Goal: Transaction & Acquisition: Purchase product/service

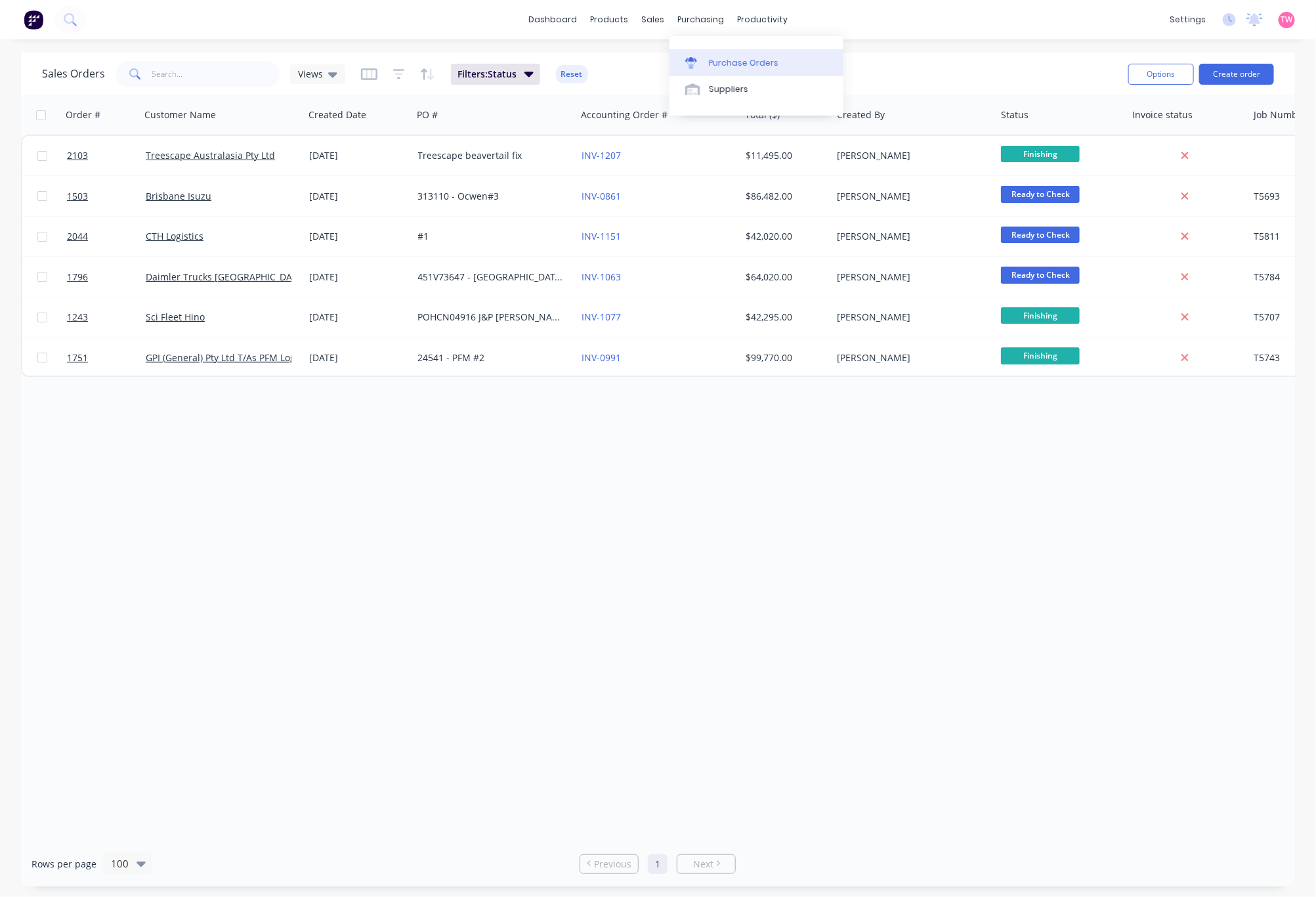
click at [745, 60] on div "Purchase Orders" at bounding box center [743, 63] width 69 height 12
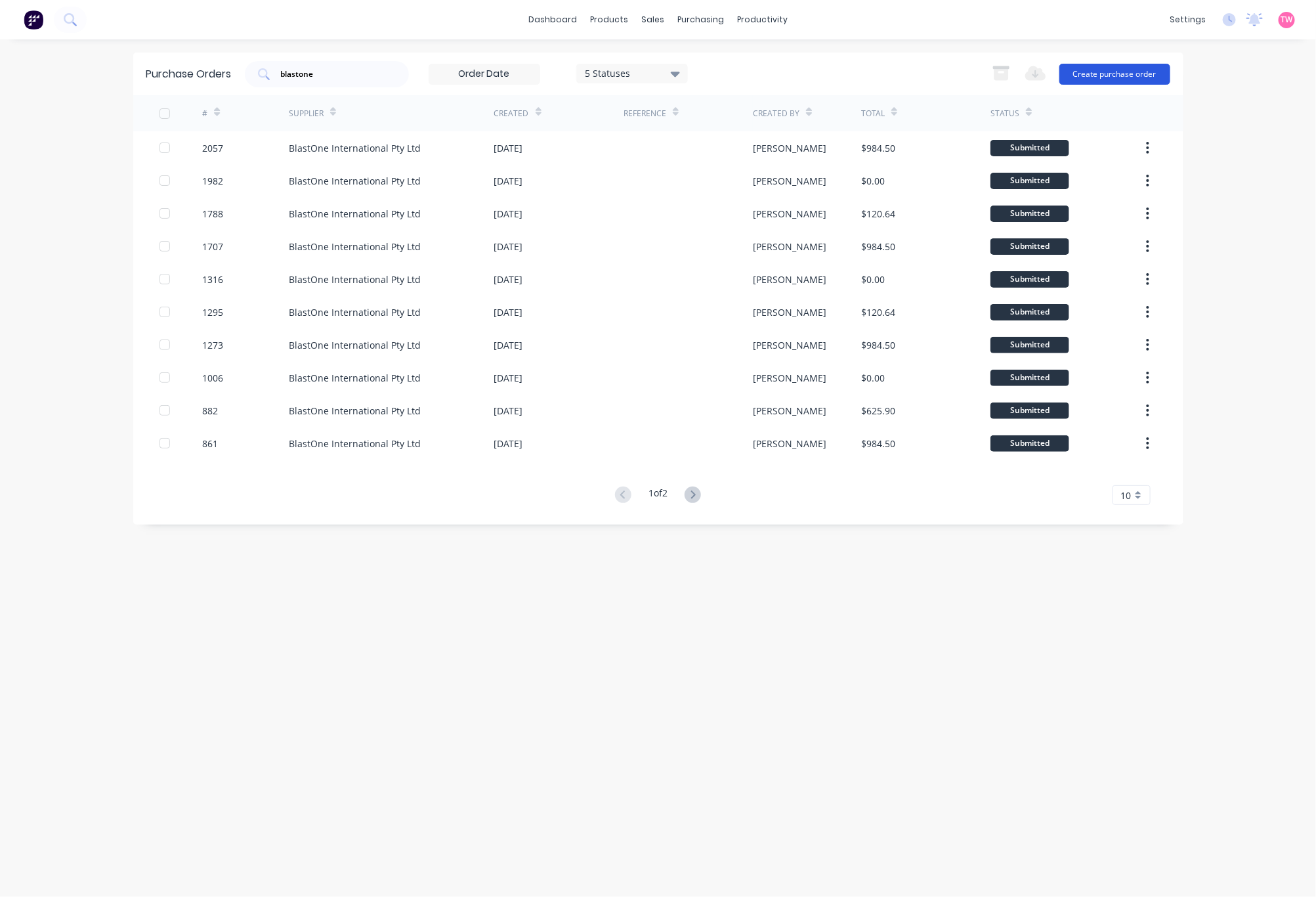
click at [1107, 69] on button "Create purchase order" at bounding box center [1115, 74] width 111 height 21
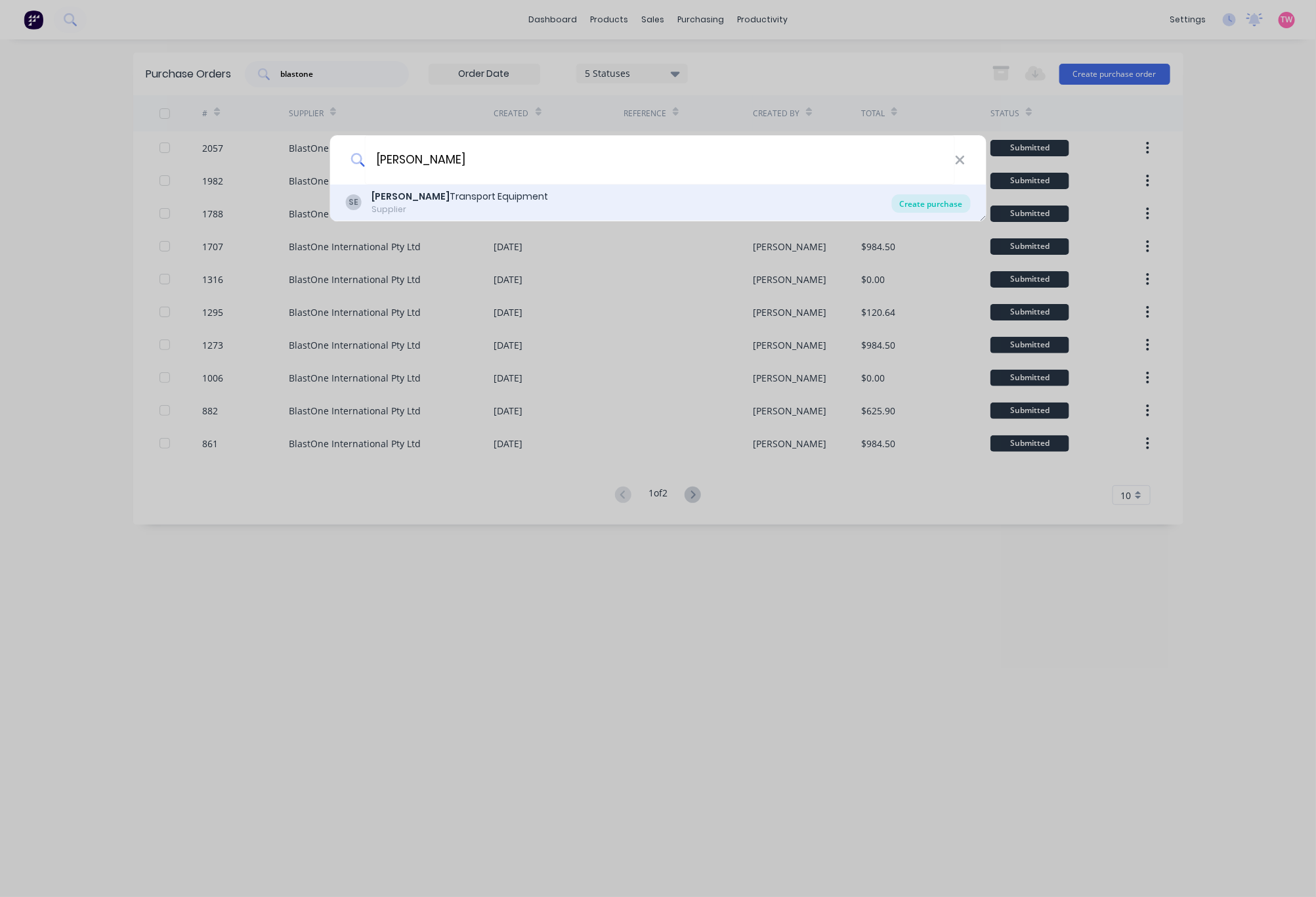
type input "[PERSON_NAME]"
click at [934, 203] on div "Create purchase" at bounding box center [931, 203] width 79 height 18
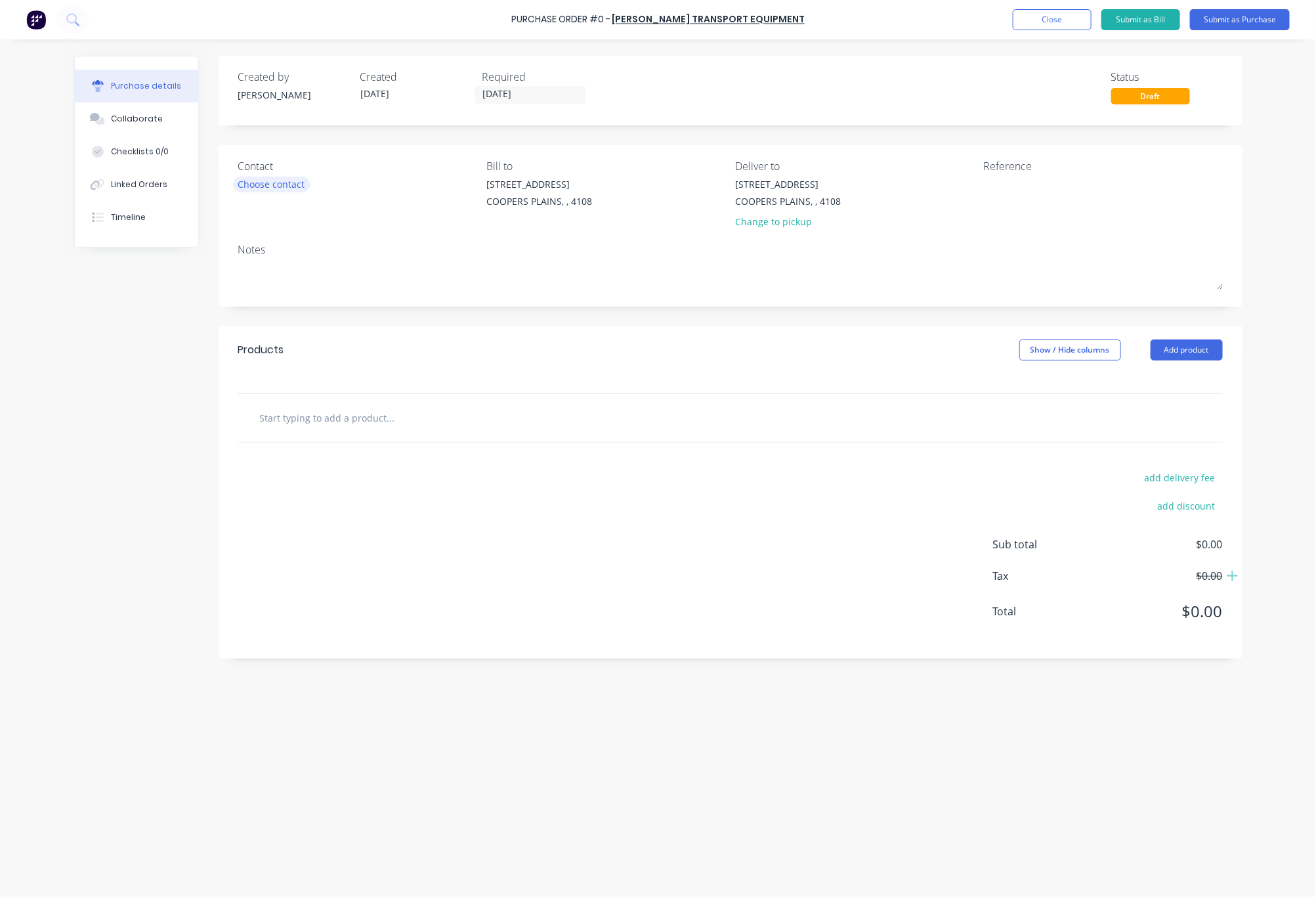
click at [296, 180] on div "Choose contact" at bounding box center [271, 184] width 67 height 14
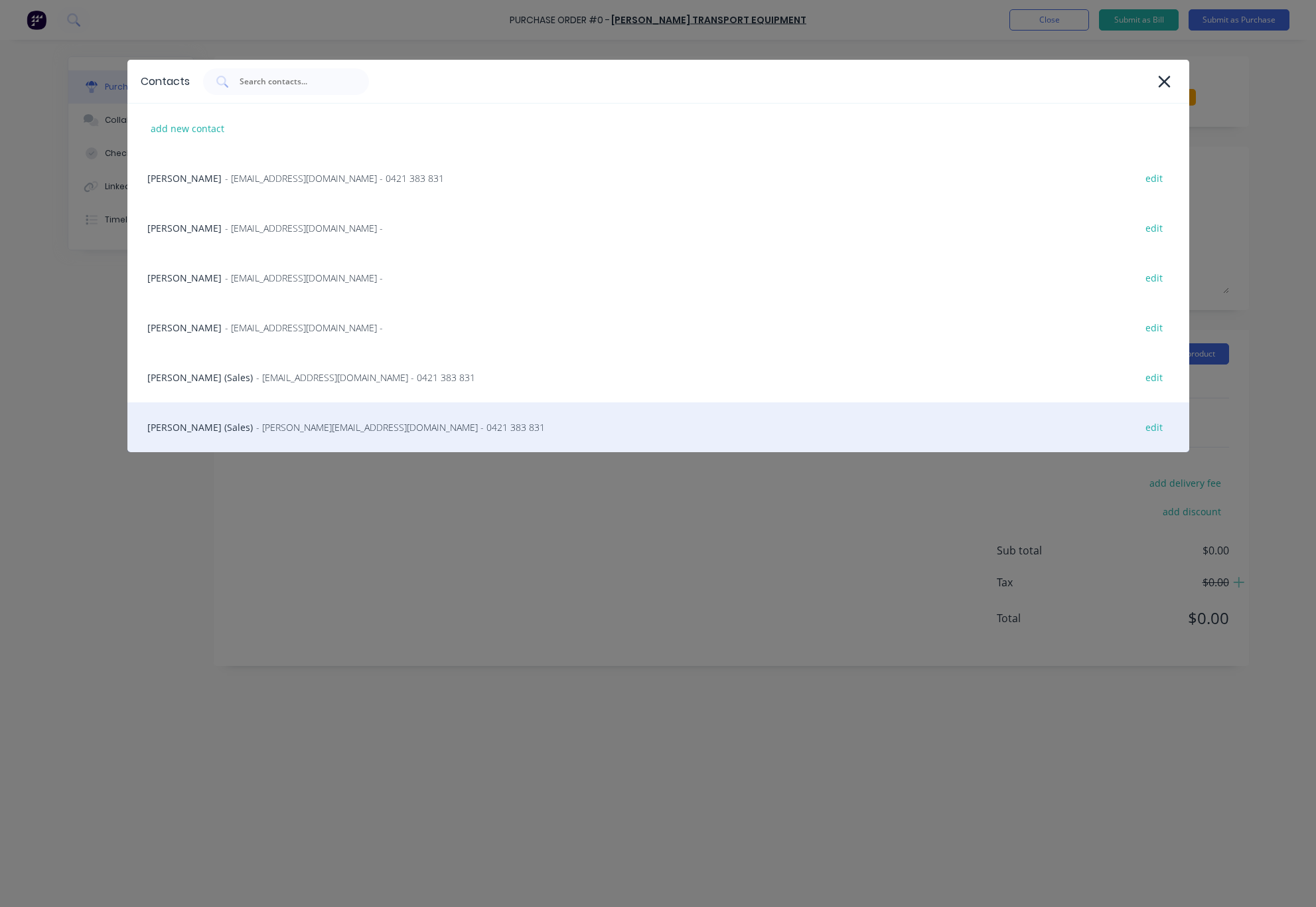
click at [194, 421] on div "[PERSON_NAME] (Sales) - [PERSON_NAME][EMAIL_ADDRESS][DOMAIN_NAME] - 0421 383 83…" at bounding box center [658, 427] width 1062 height 50
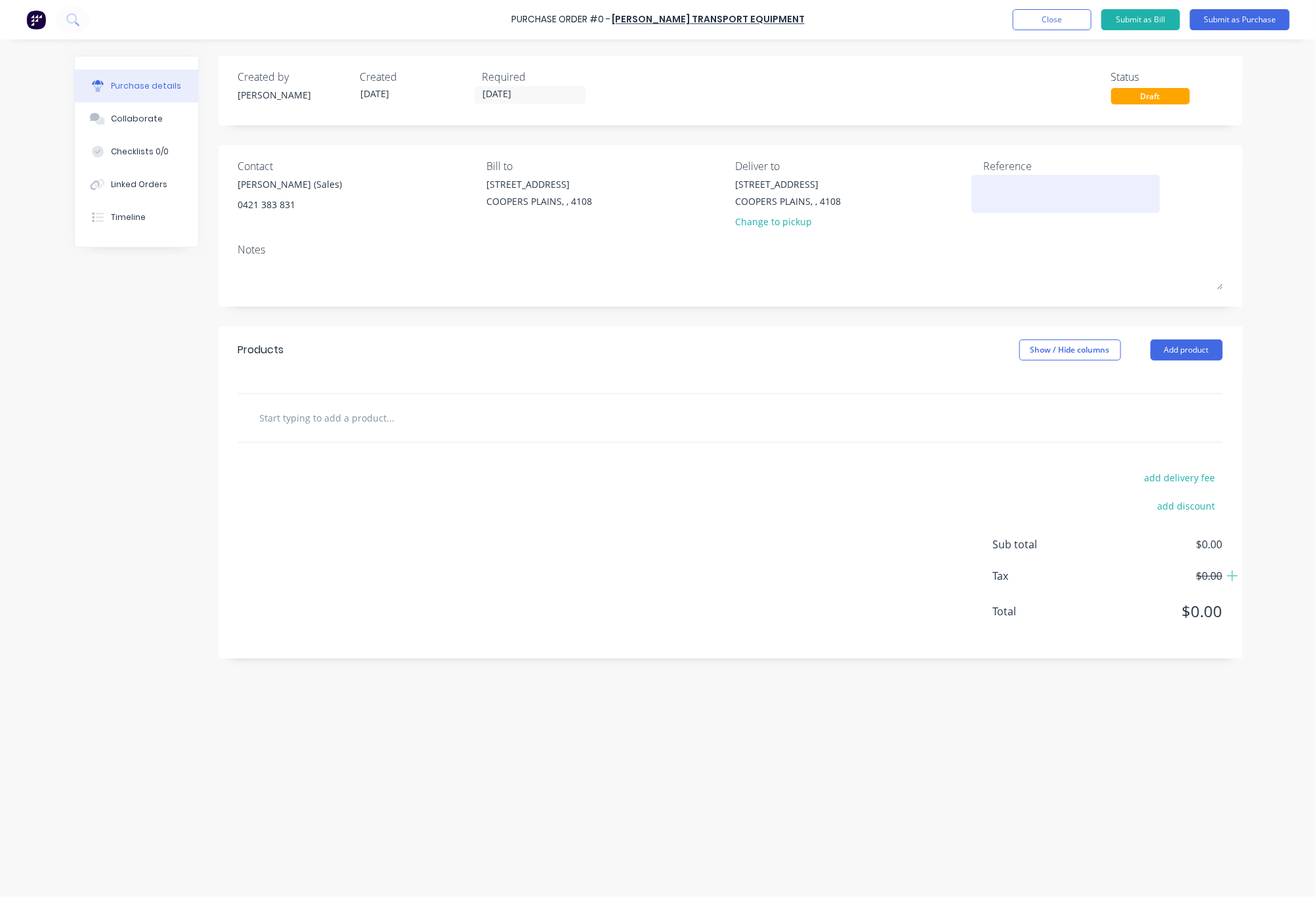
click at [989, 199] on textarea at bounding box center [1066, 192] width 164 height 30
paste textarea "S25-08313"
type textarea "x"
type textarea "S25-08313"
type textarea "x"
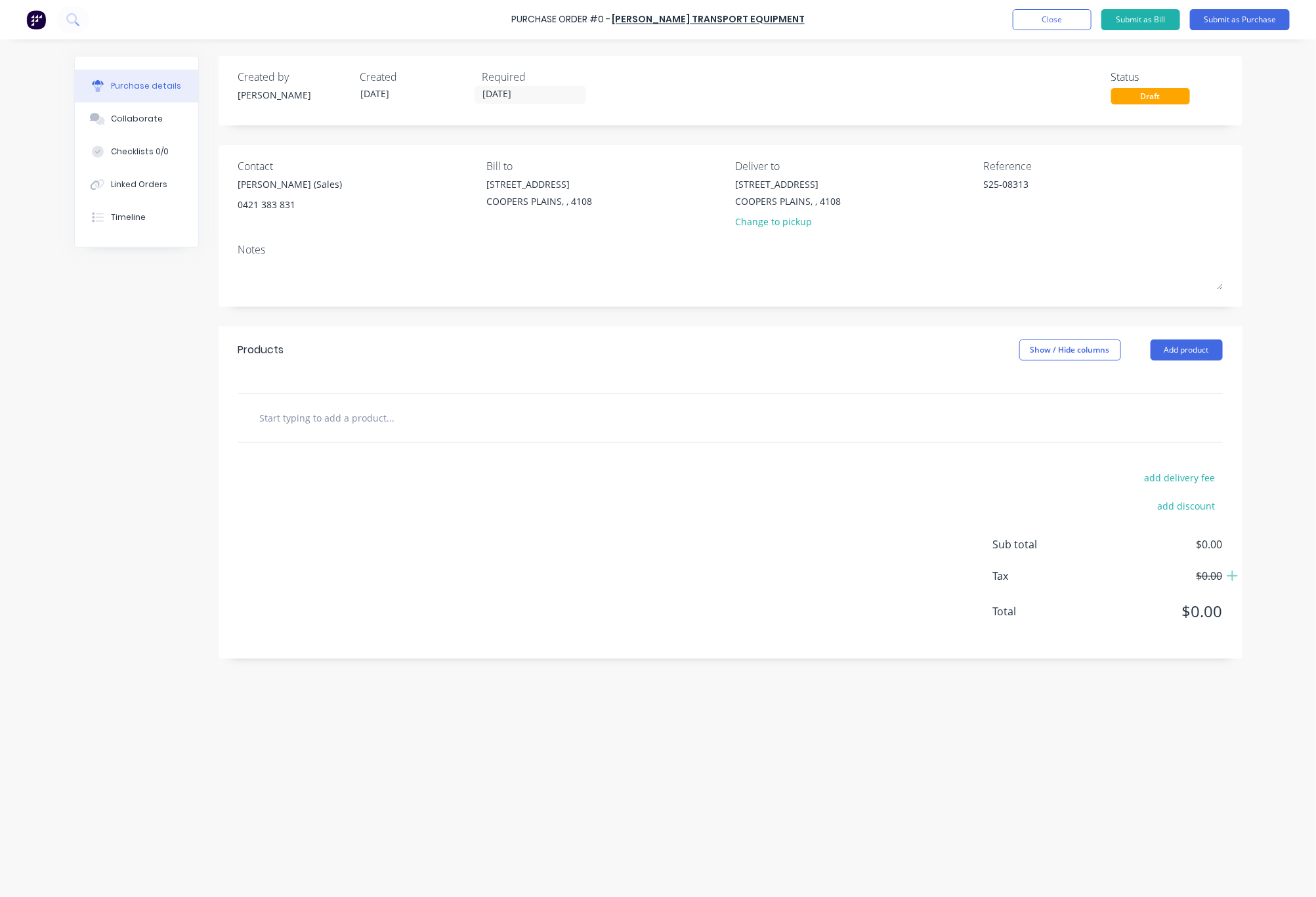
type textarea "S25-08313"
click at [351, 412] on input "text" at bounding box center [391, 418] width 263 height 26
click at [317, 424] on input "text" at bounding box center [391, 418] width 263 height 26
paste input "T1257B"
type textarea "x"
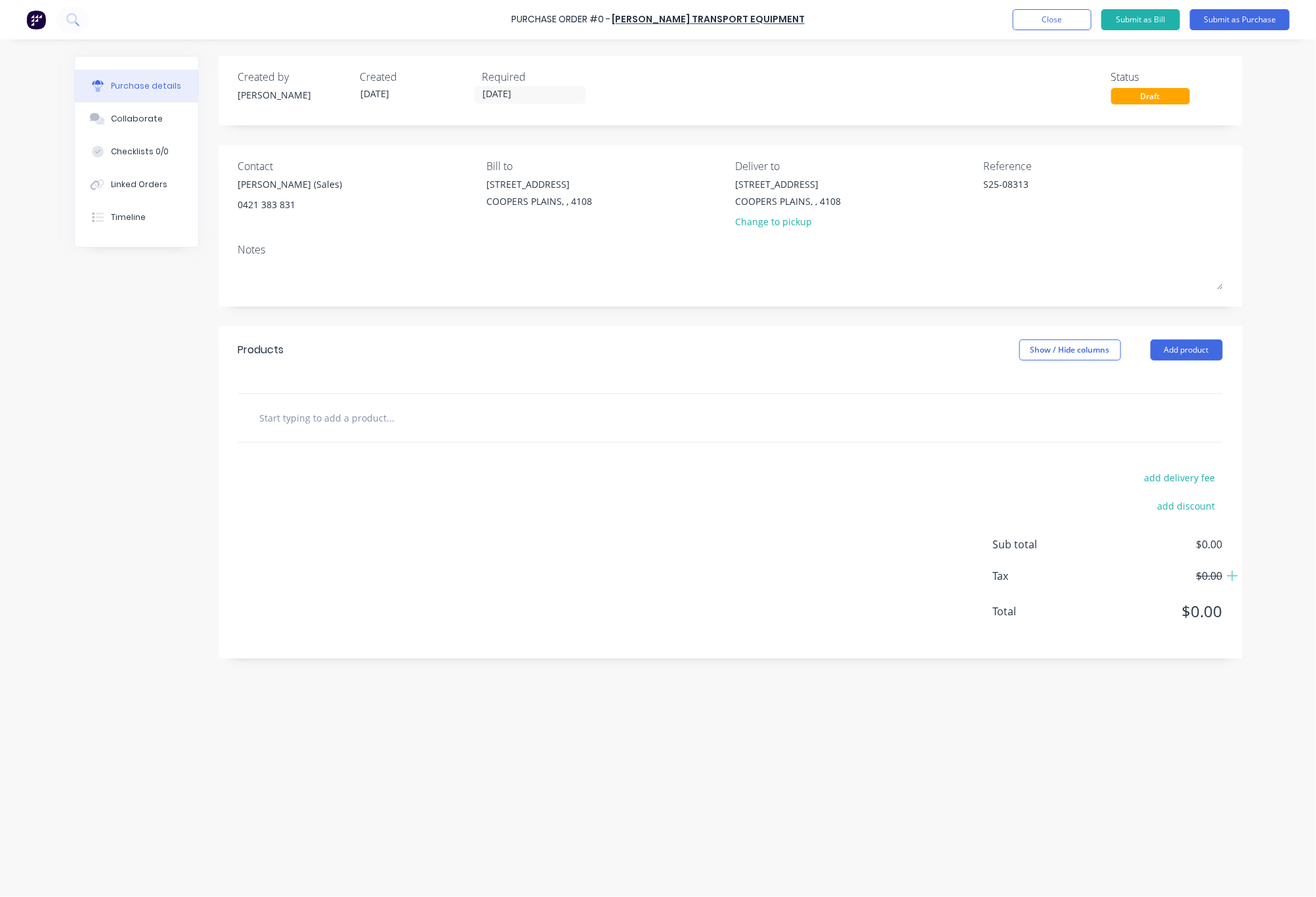
type input "T1257B"
type textarea "x"
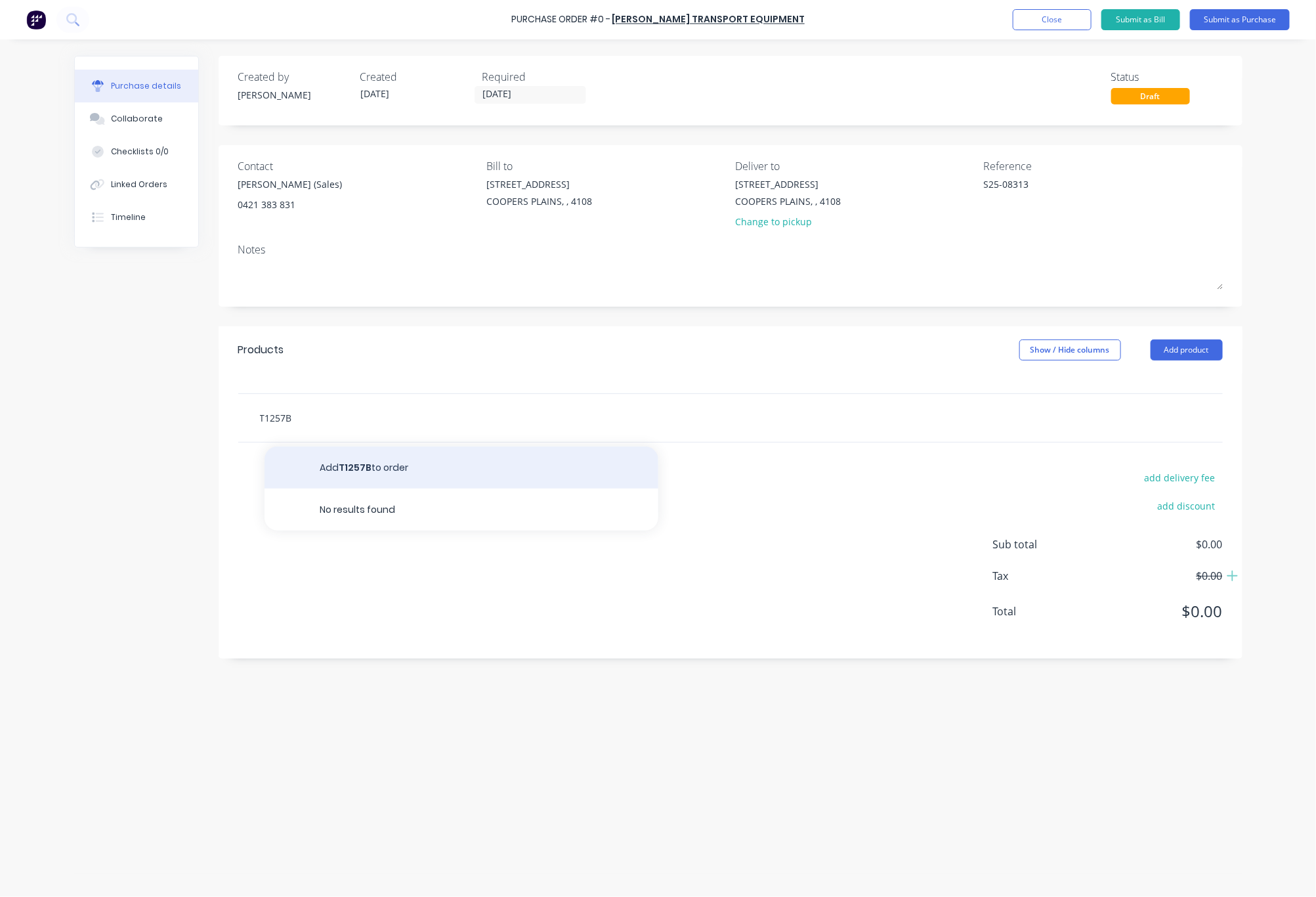
type input "T1257B"
click at [376, 463] on button "Add T1257B to order" at bounding box center [461, 467] width 394 height 42
type textarea "x"
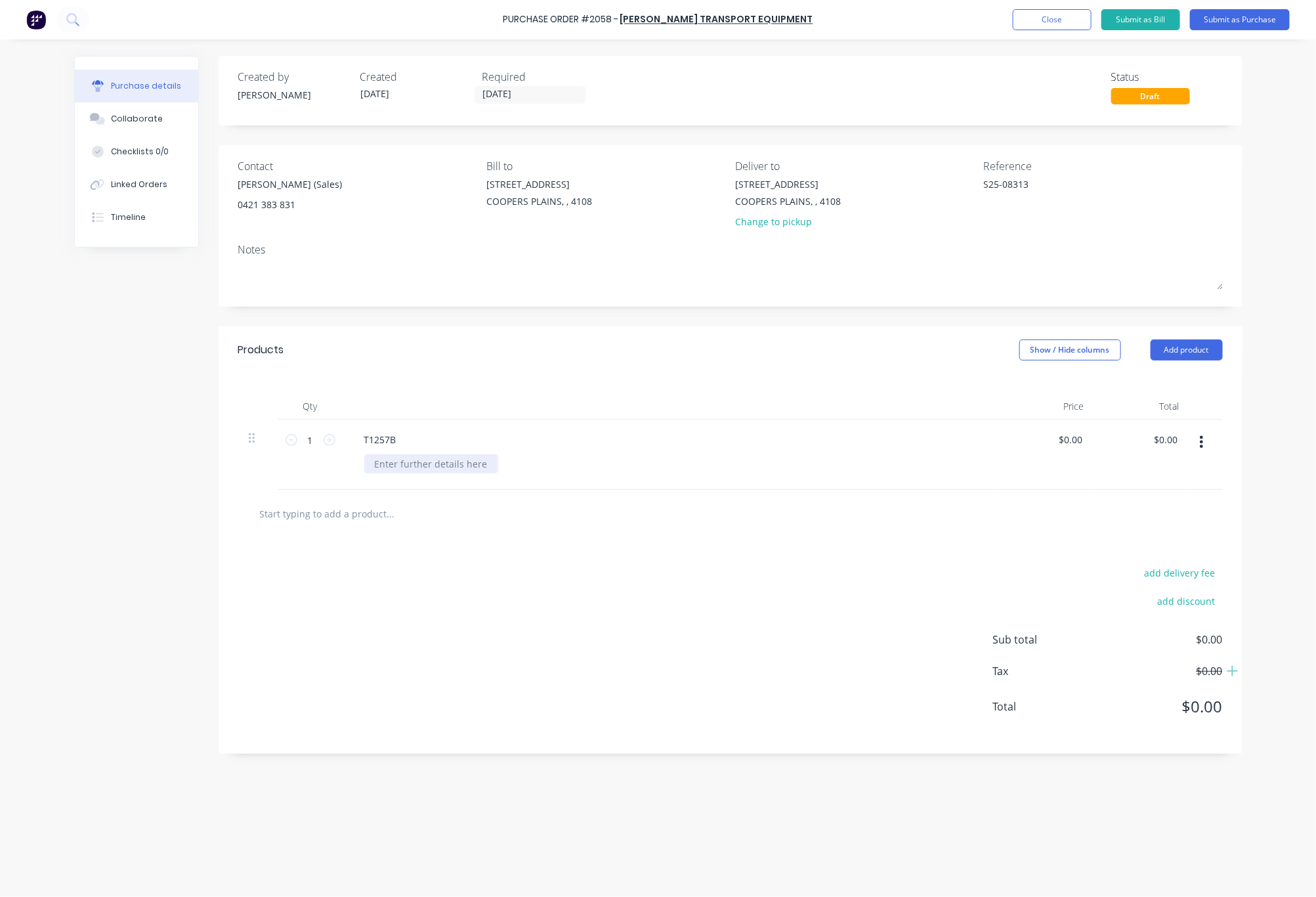
type textarea "x"
click at [404, 463] on div at bounding box center [431, 463] width 134 height 19
paste div
type textarea "x"
type input "0.00"
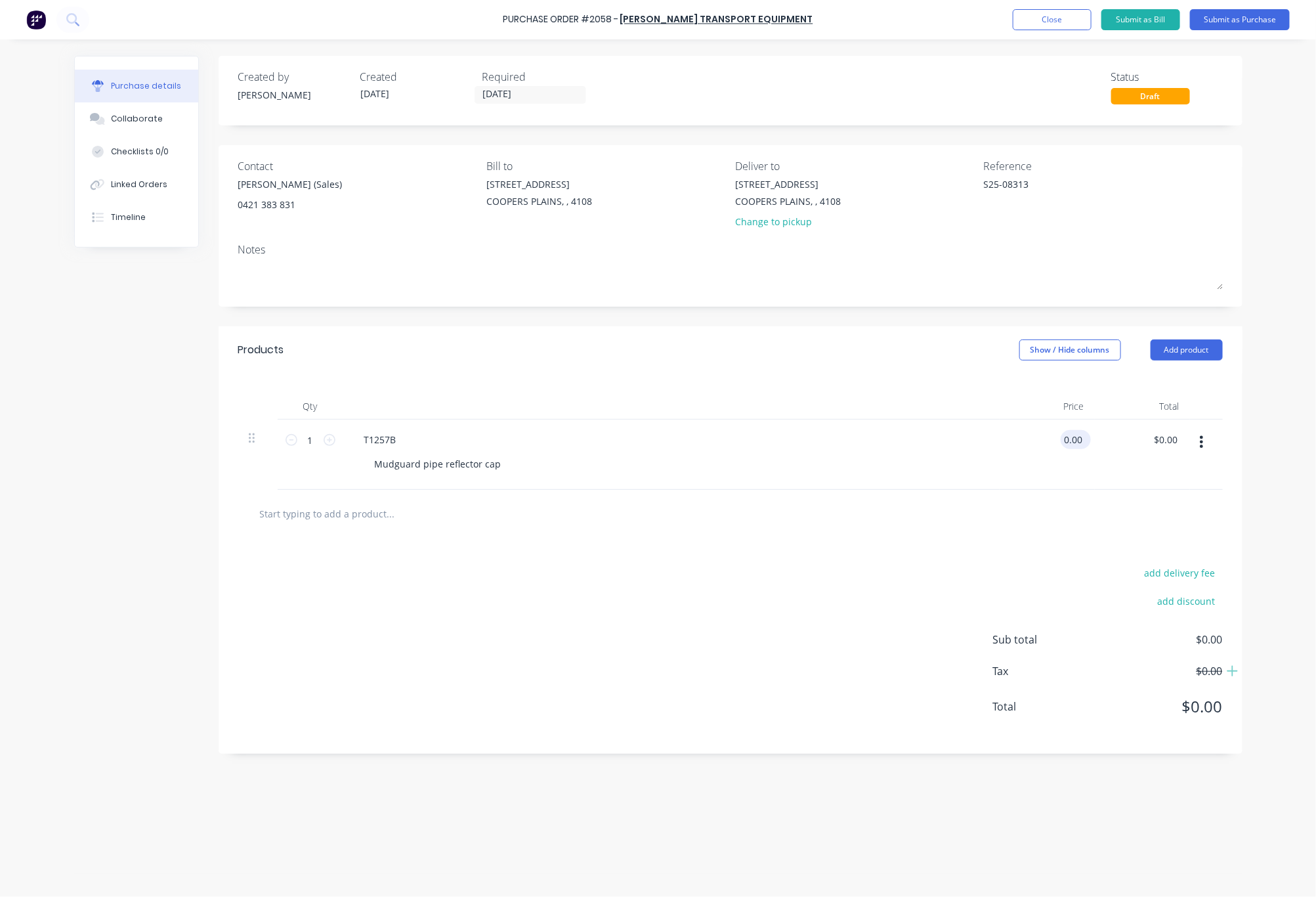
click at [1078, 438] on input "0.00" at bounding box center [1073, 440] width 25 height 19
type textarea "x"
click at [1078, 438] on input "0.00" at bounding box center [1073, 440] width 25 height 19
type input "3.51"
type textarea "x"
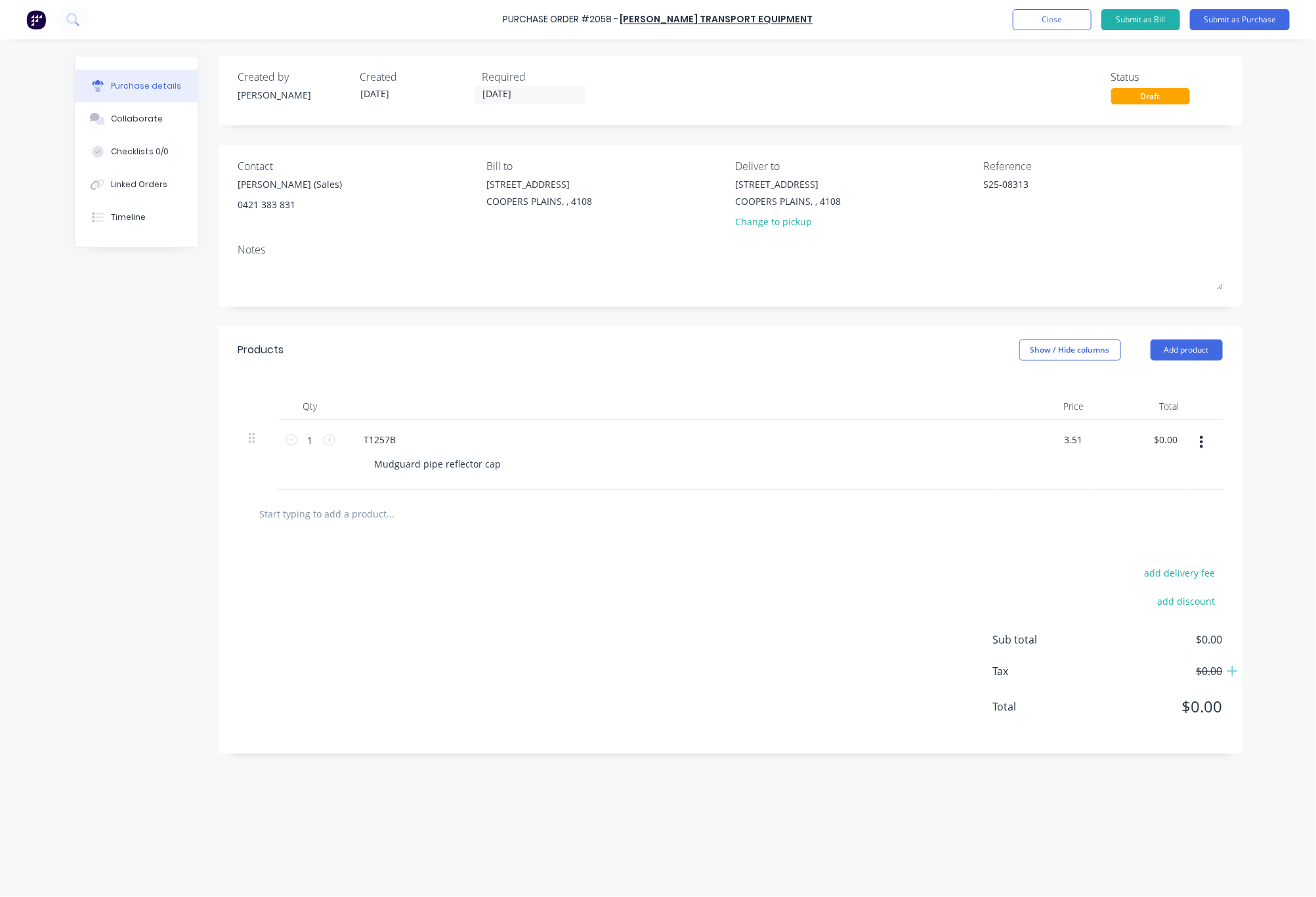
type input "$3.51"
type input "3.51"
type textarea "x"
type input "$3.51"
click at [308, 440] on input "1" at bounding box center [311, 440] width 26 height 20
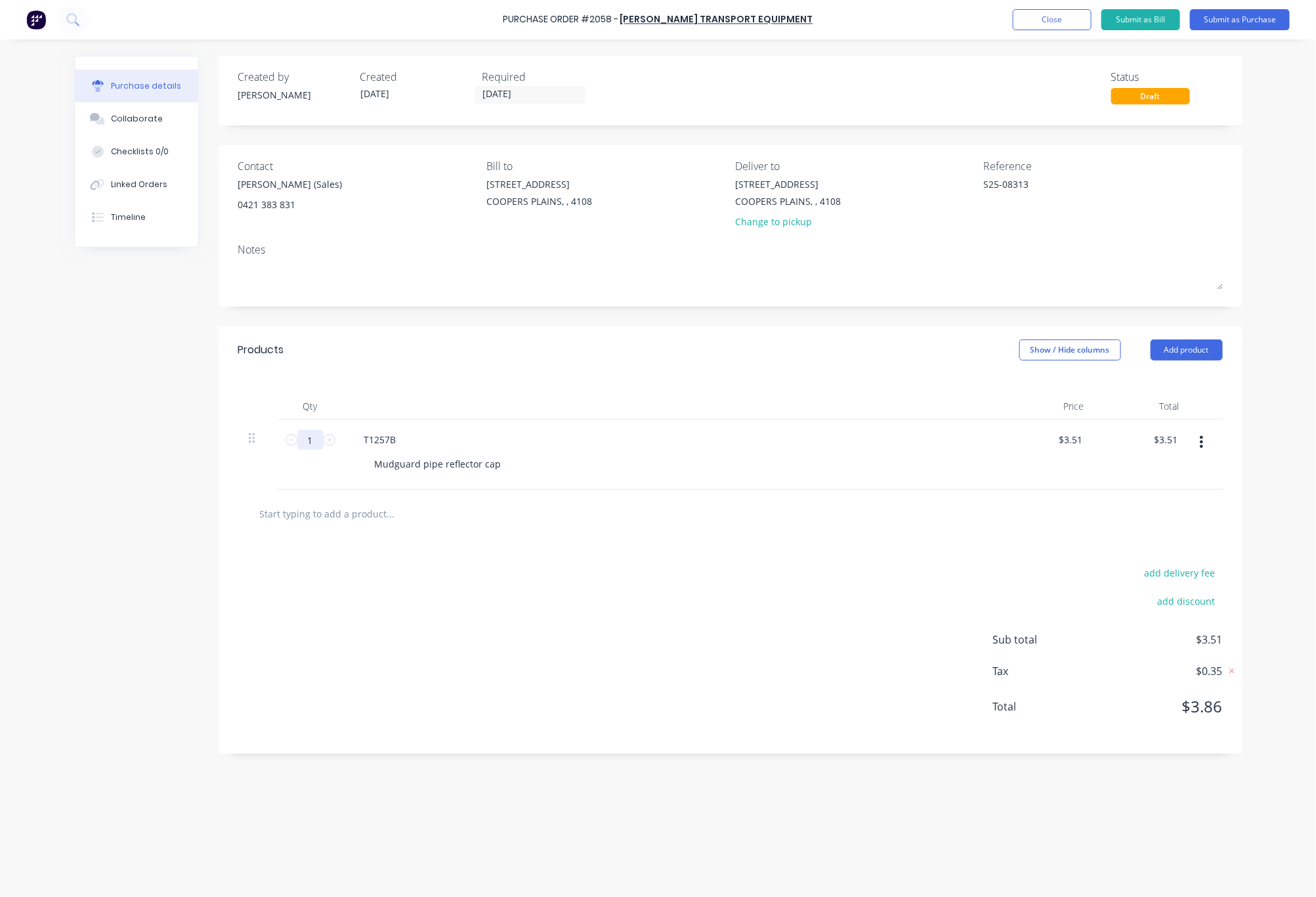
type textarea "x"
type input "4"
type input "$14.04"
type textarea "x"
type input "4"
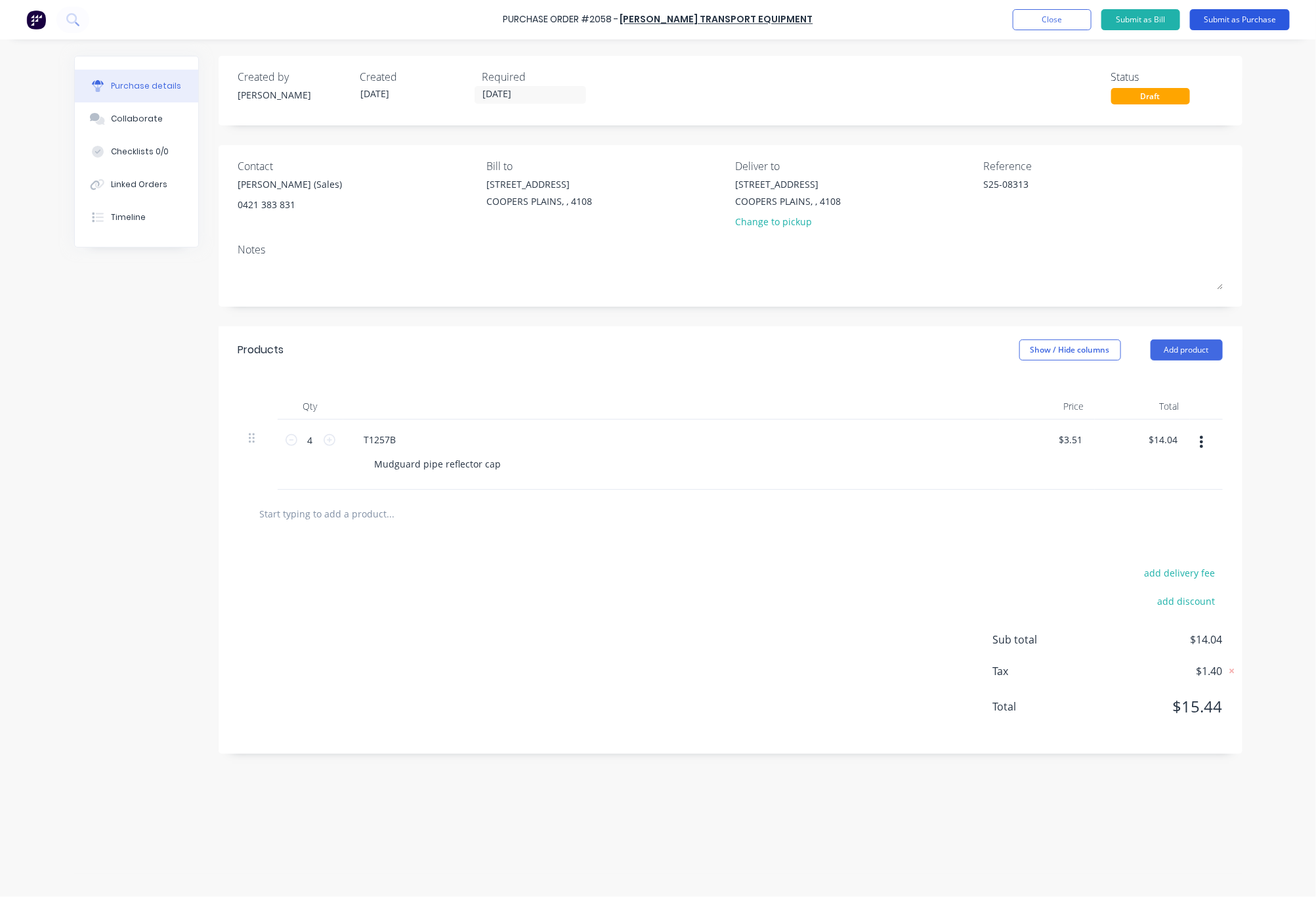
click at [1239, 18] on button "Submit as Purchase" at bounding box center [1239, 20] width 100 height 21
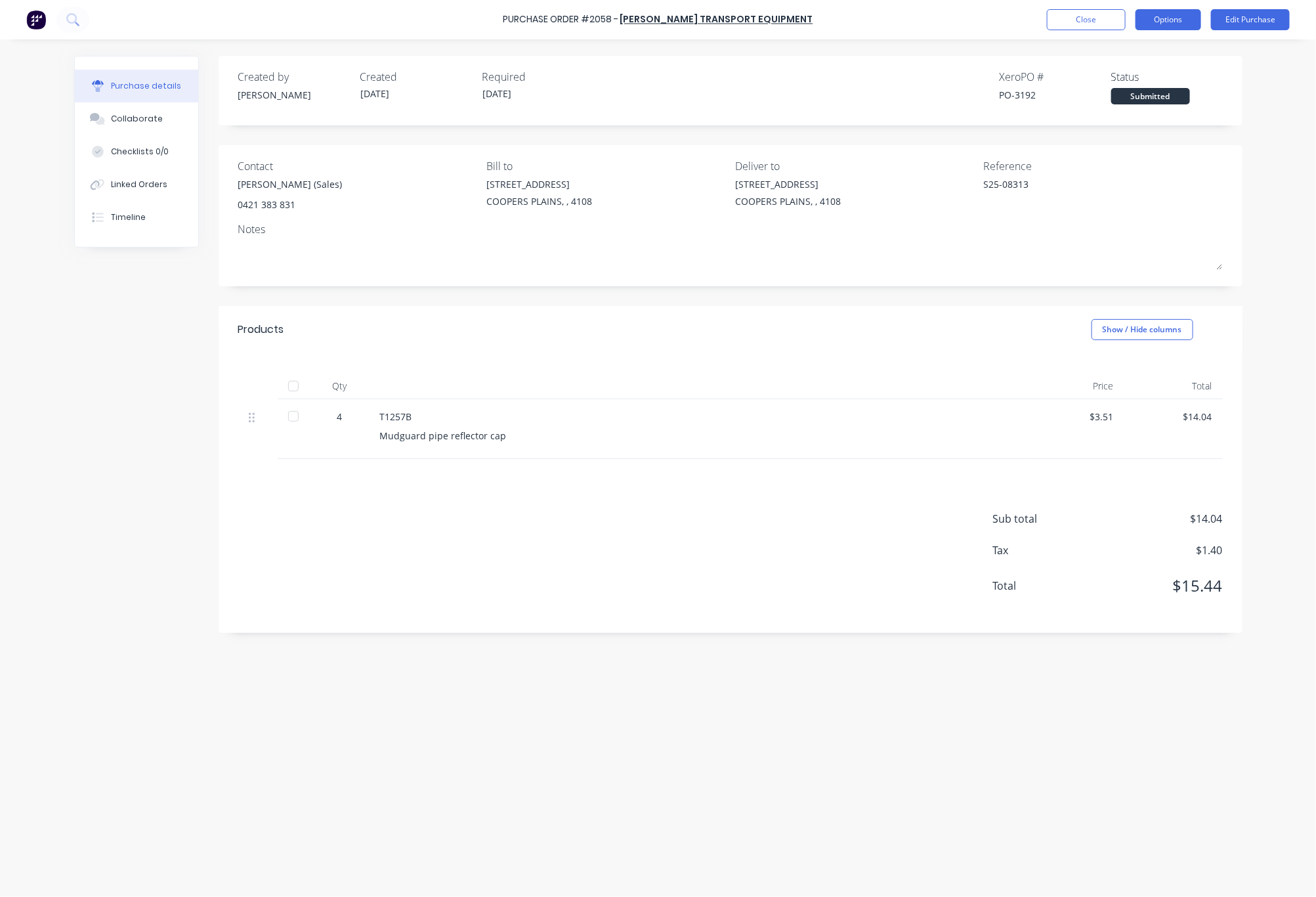
click at [1147, 22] on button "Options" at bounding box center [1168, 20] width 65 height 21
click at [1140, 54] on div "Print / Email" at bounding box center [1138, 53] width 101 height 19
click at [1135, 84] on div "With pricing" at bounding box center [1138, 79] width 101 height 19
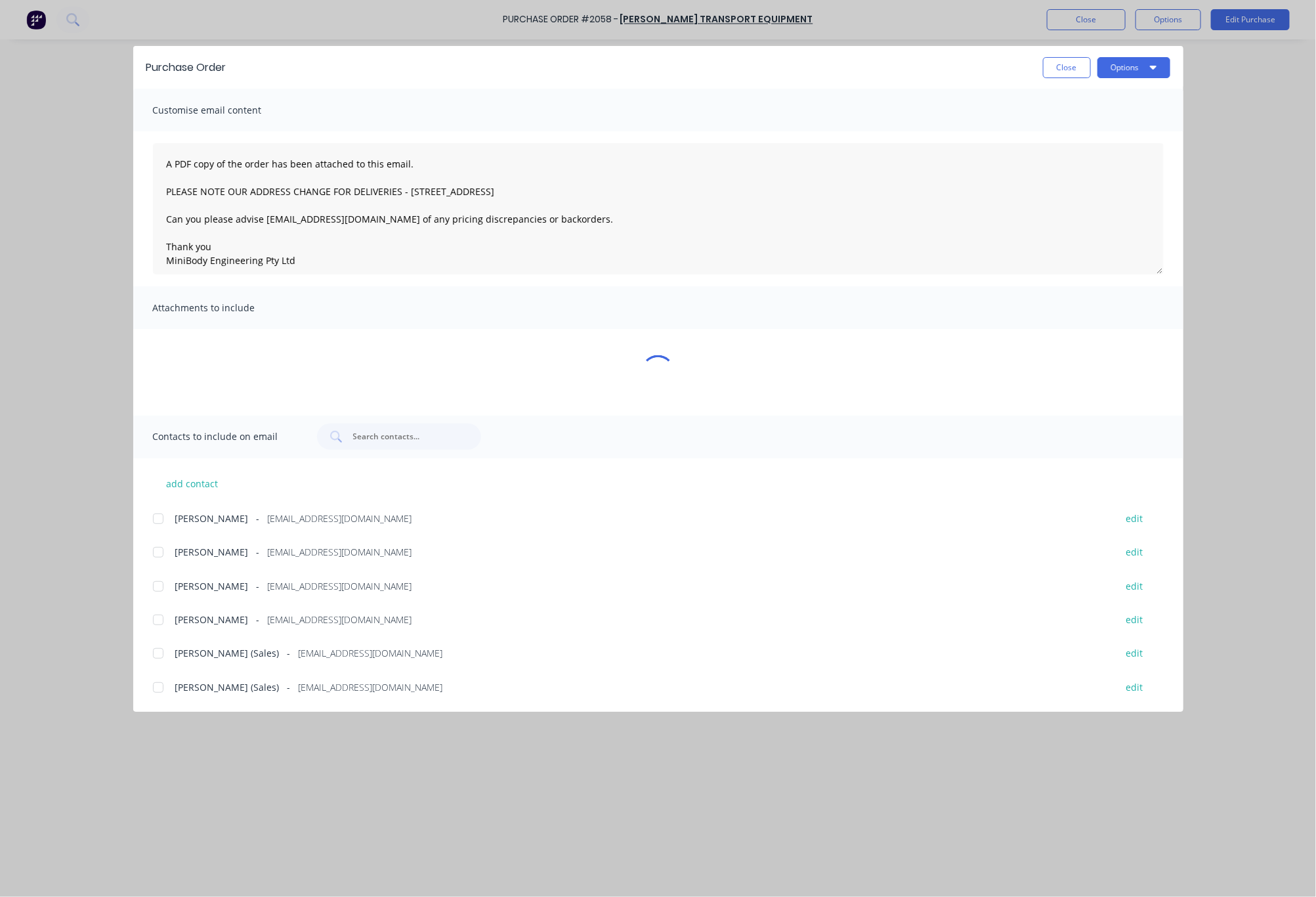
type textarea "x"
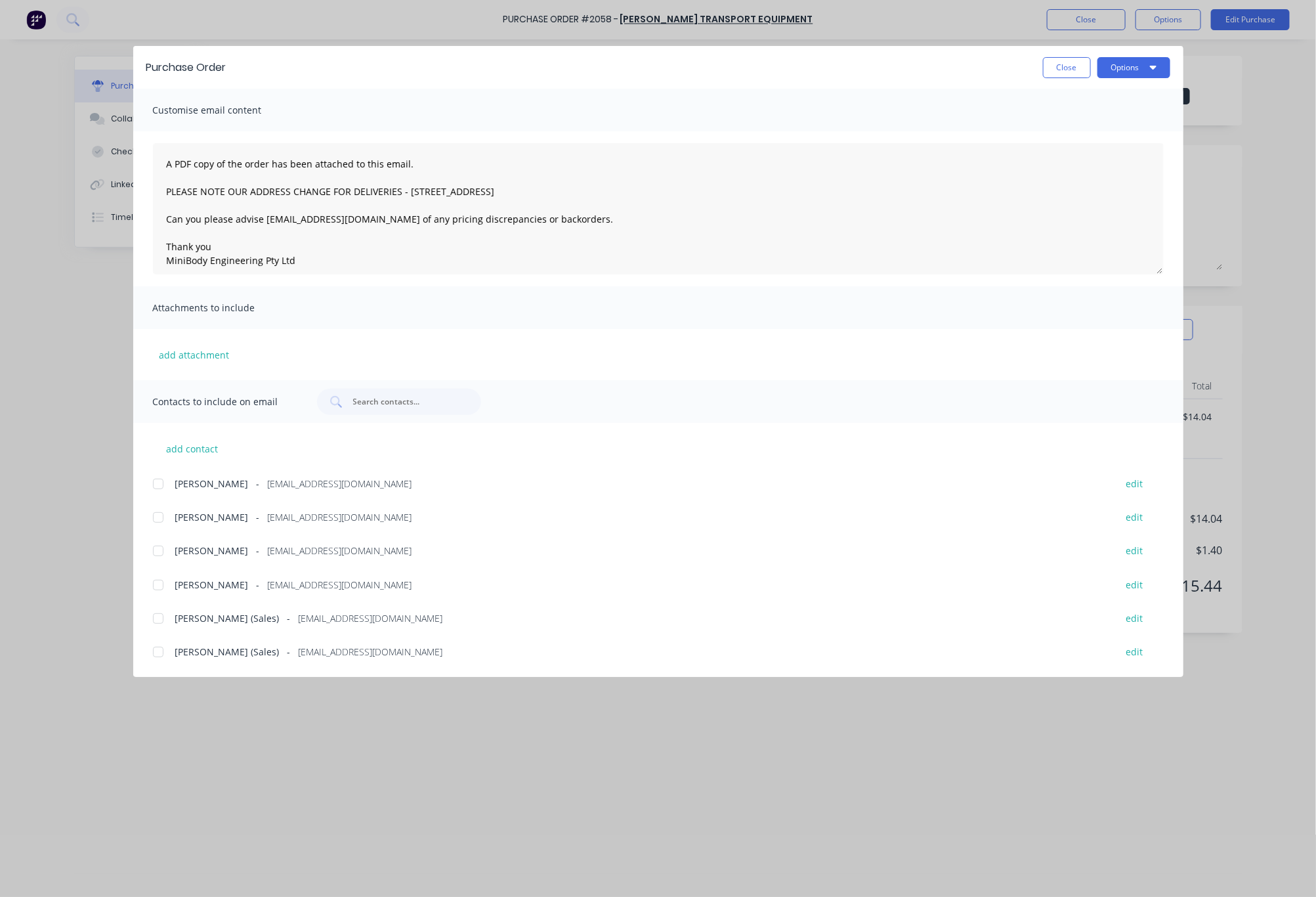
click at [154, 655] on div at bounding box center [158, 652] width 26 height 26
click at [164, 158] on textarea "A PDF copy of the order has been attached to this email. PLEASE NOTE OUR ADDRES…" at bounding box center [659, 209] width 1011 height 131
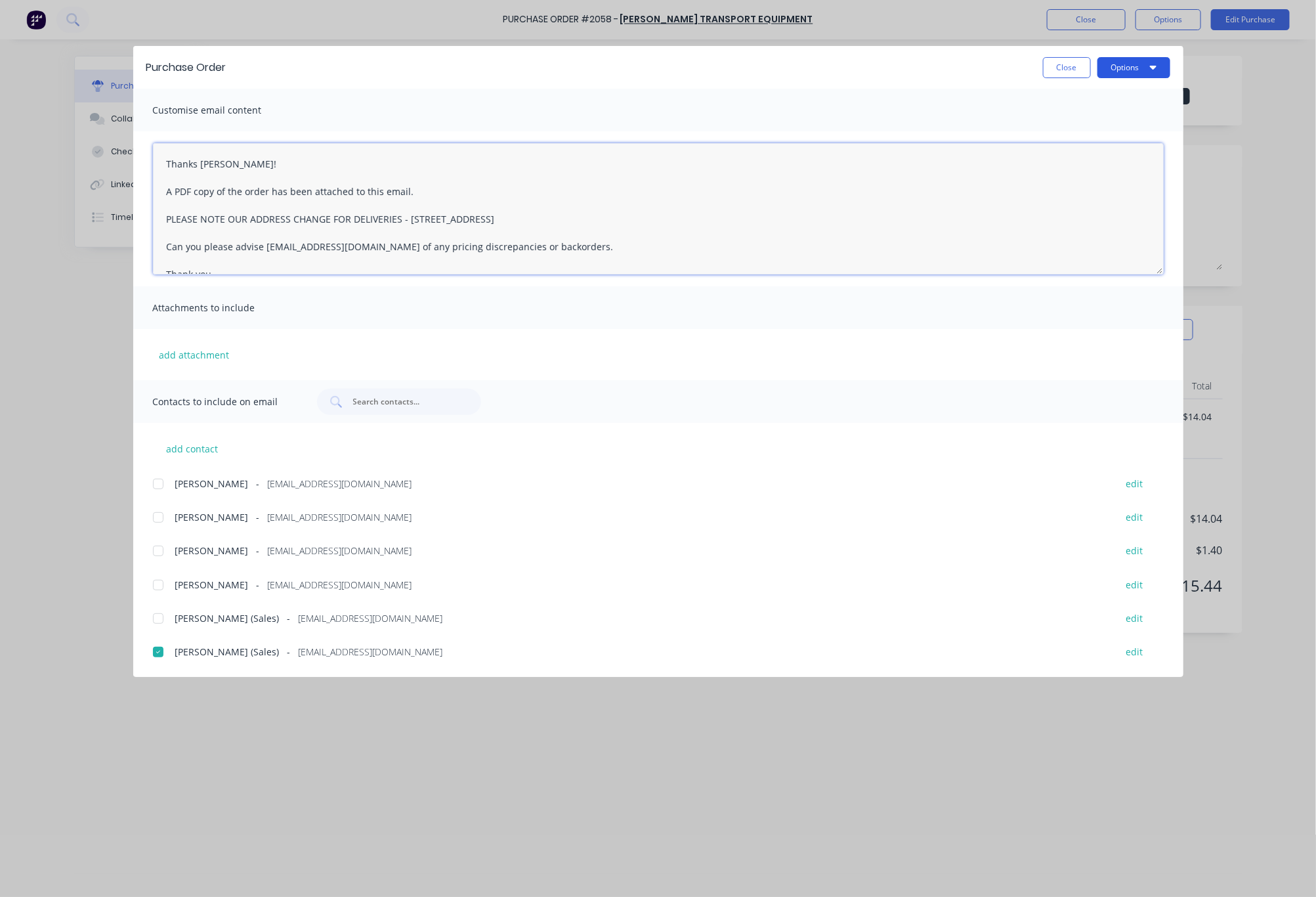
type textarea "Thanks [PERSON_NAME]! A PDF copy of the order has been attached to this email. …"
click at [1144, 63] on button "Options" at bounding box center [1134, 68] width 73 height 21
click at [1107, 149] on div "Email" at bounding box center [1107, 153] width 101 height 19
click at [1065, 71] on button "Close" at bounding box center [1067, 68] width 48 height 21
type textarea "x"
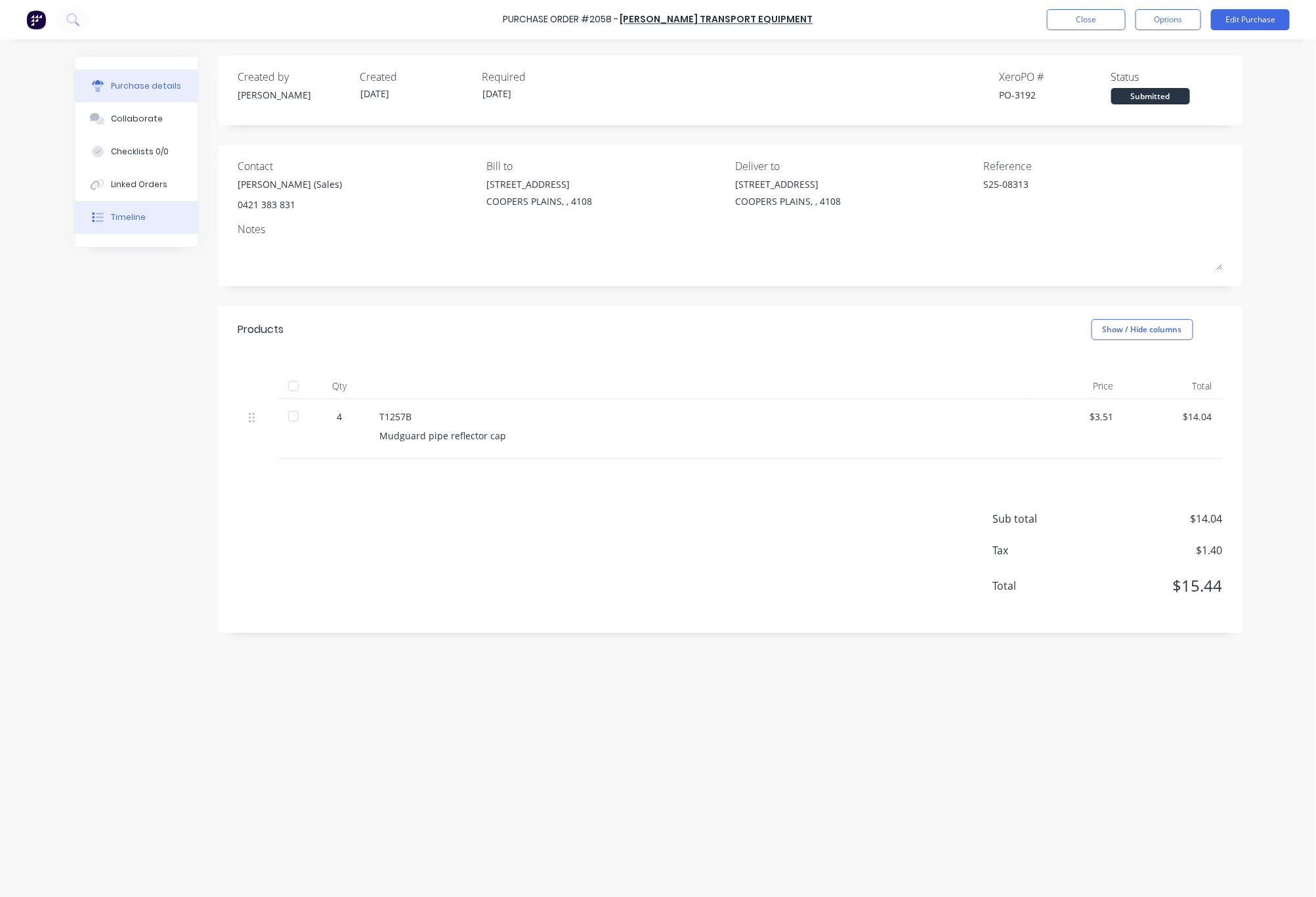
click at [150, 216] on button "Timeline" at bounding box center [136, 217] width 123 height 33
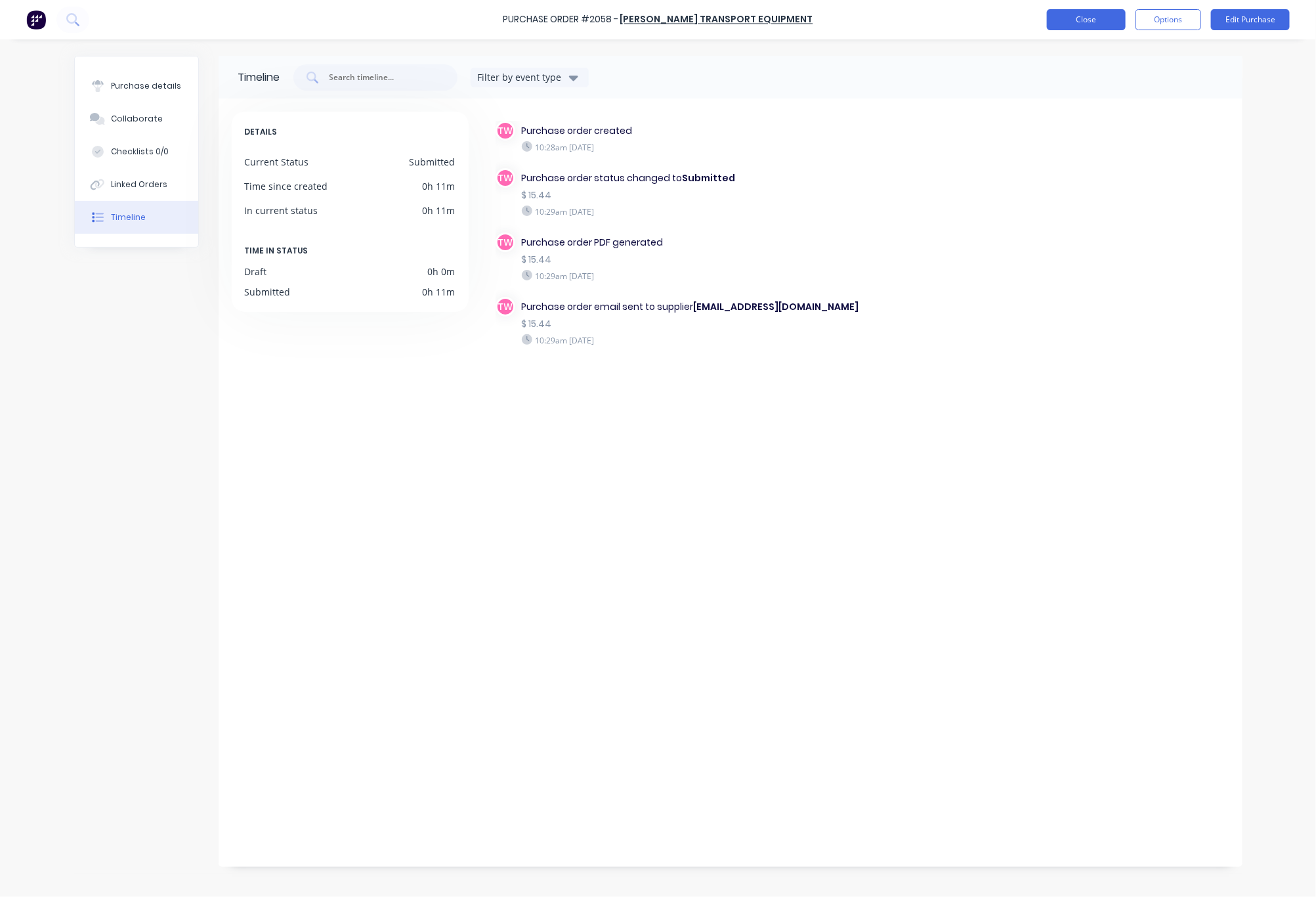
click at [1089, 22] on button "Close" at bounding box center [1086, 20] width 79 height 21
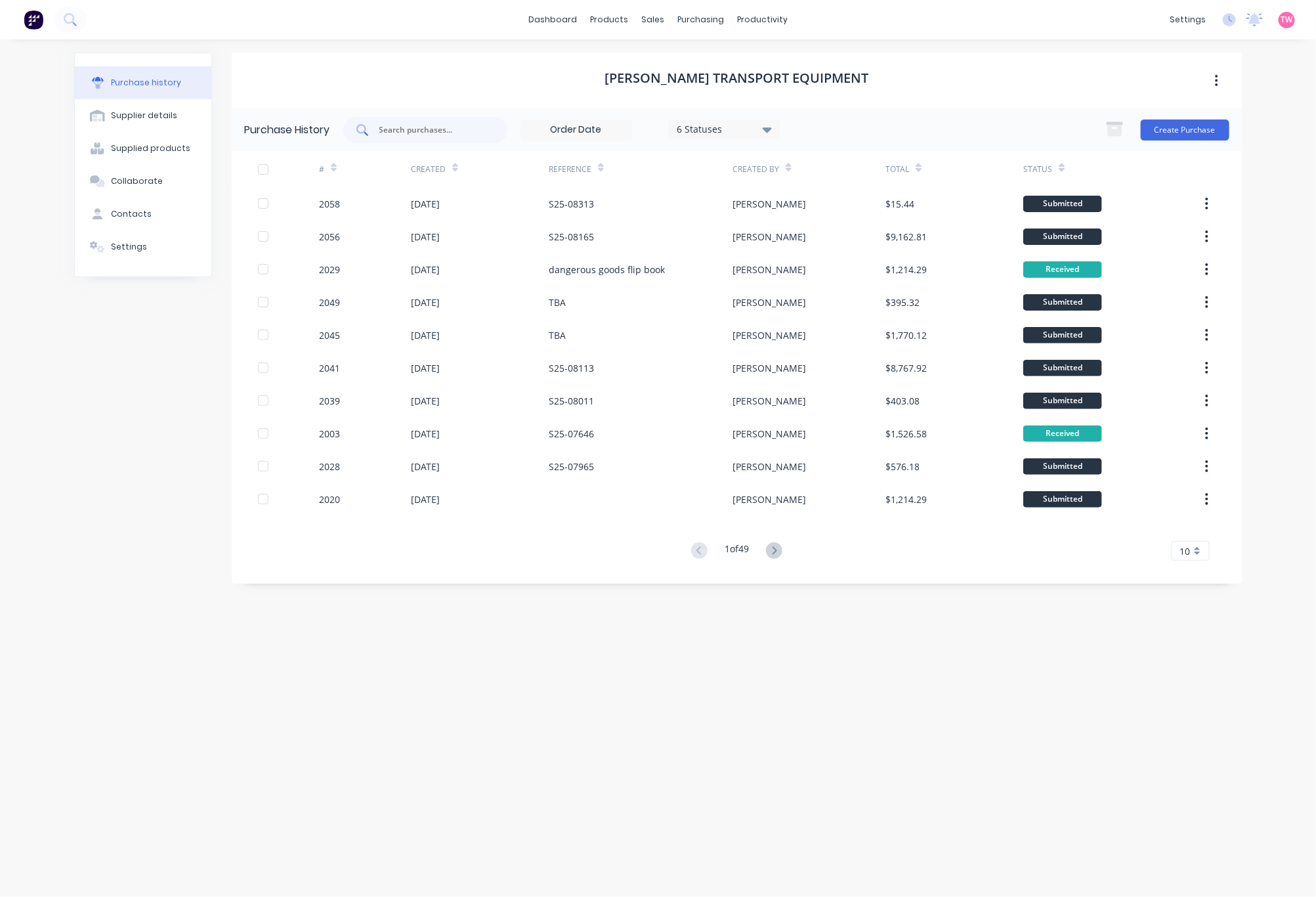
click at [455, 135] on input "text" at bounding box center [432, 130] width 109 height 13
paste input "S25-08165"
type input "S25-08165"
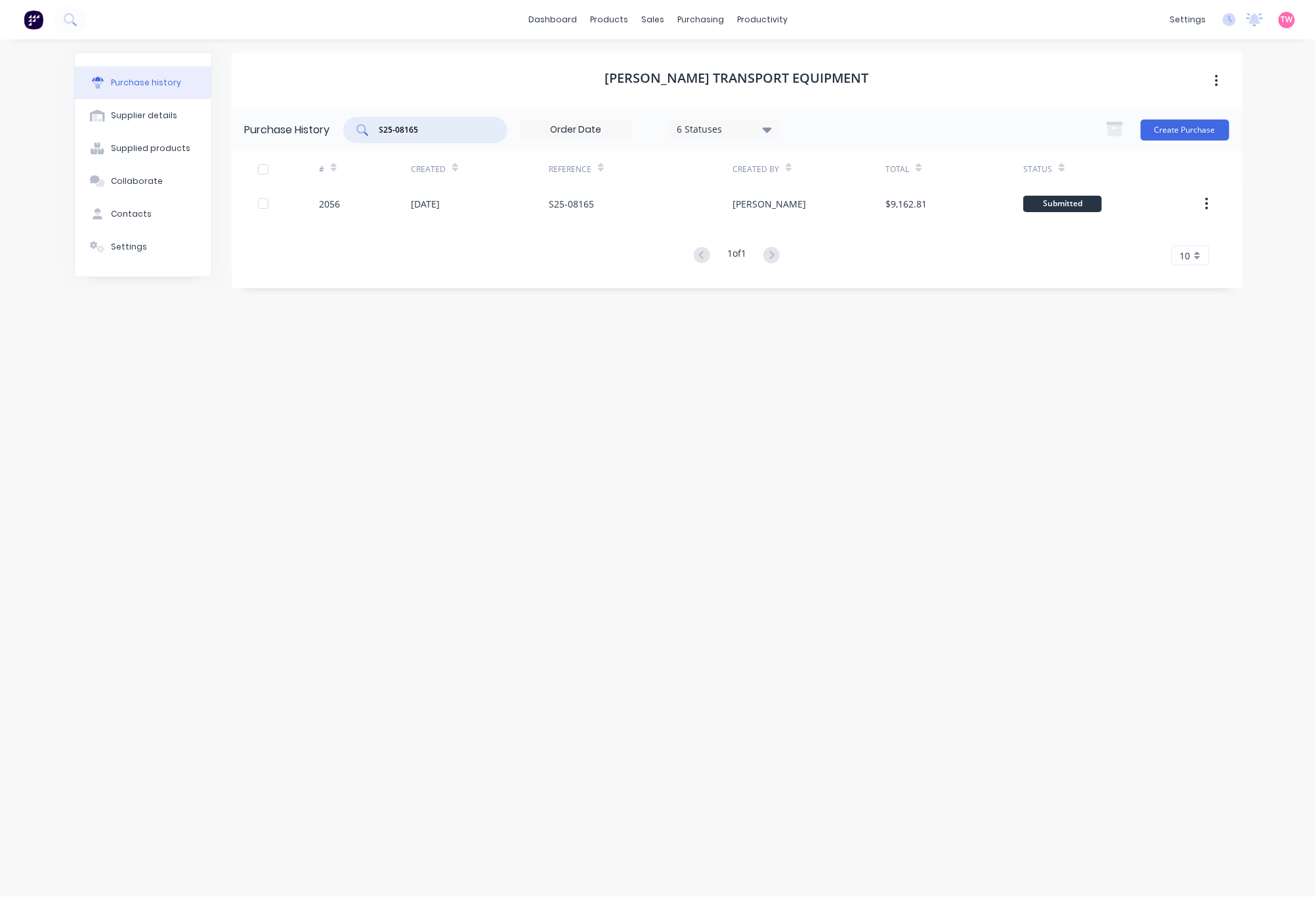
drag, startPoint x: 455, startPoint y: 128, endPoint x: 311, endPoint y: 128, distance: 144.0
click at [311, 128] on div "Purchase History S25-08165 6 Statuses 6 Statuses Create Purchase" at bounding box center [737, 129] width 1011 height 43
